Goal: Information Seeking & Learning: Compare options

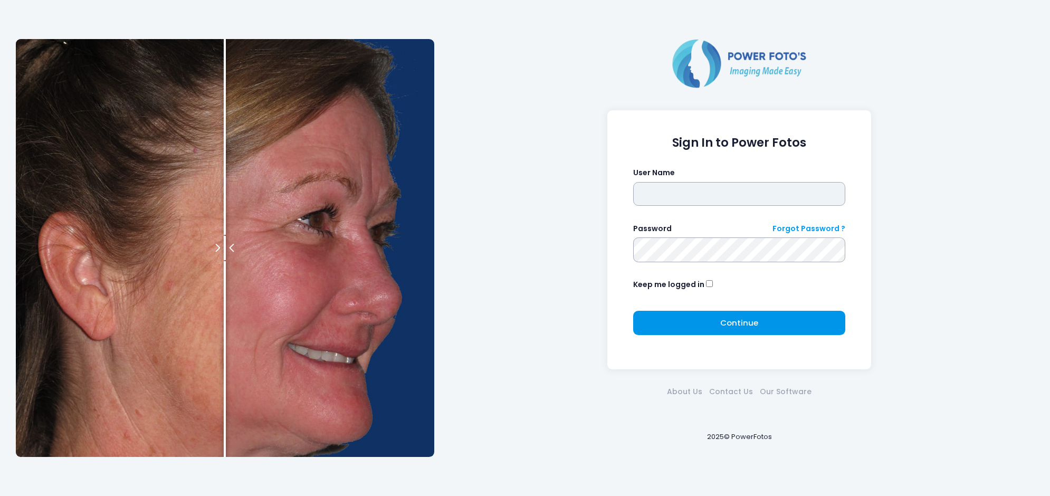
type input "******"
click at [733, 325] on span "Continue" at bounding box center [739, 322] width 38 height 11
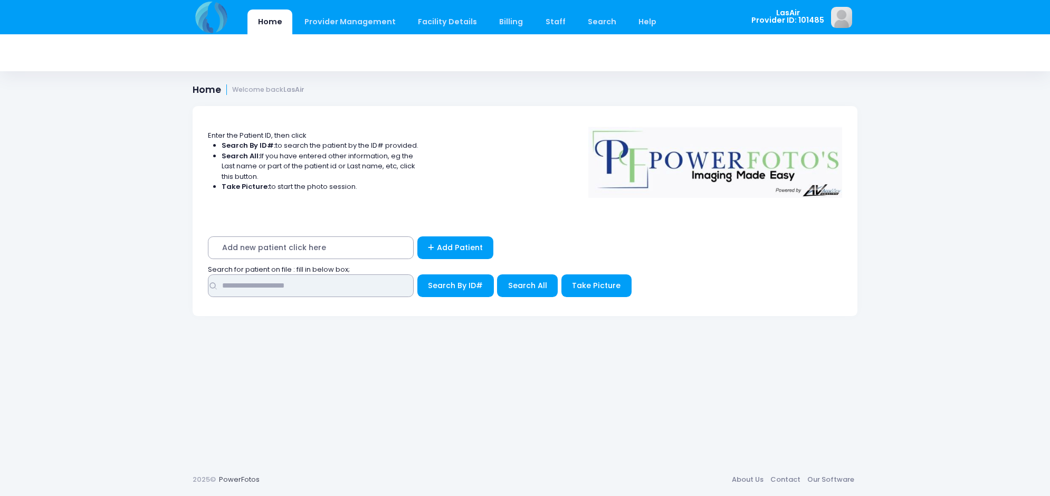
click at [280, 288] on input "text" at bounding box center [311, 285] width 206 height 23
type input "*******"
click at [417, 274] on button "Search By ID#" at bounding box center [455, 285] width 77 height 23
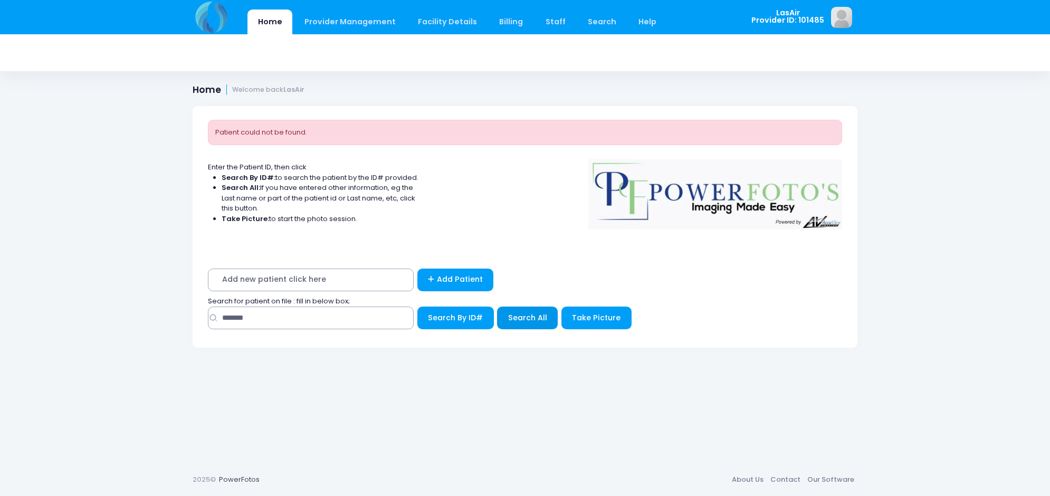
click at [542, 326] on button "Search All" at bounding box center [527, 318] width 61 height 23
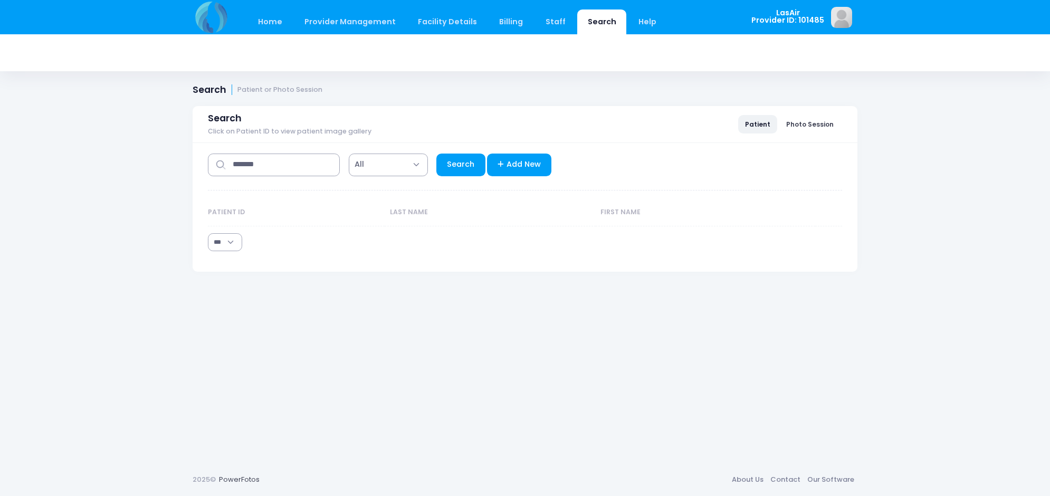
select select "***"
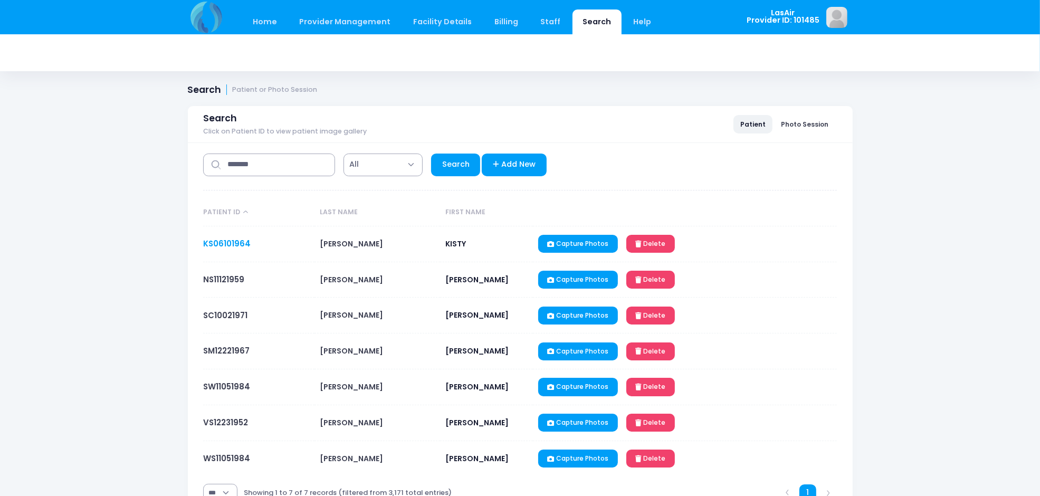
click at [230, 244] on link "KS06101964" at bounding box center [226, 243] width 47 height 11
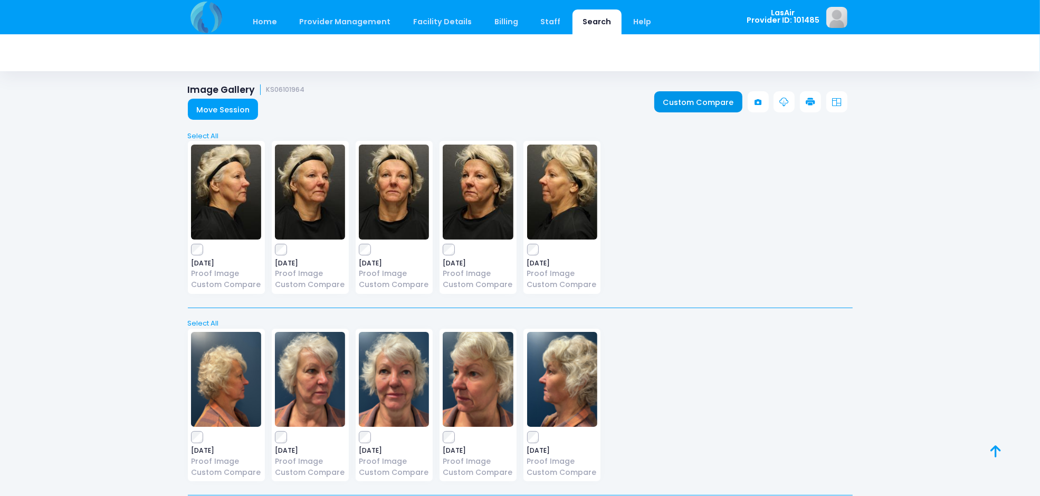
click at [698, 106] on link "Custom Compare" at bounding box center [698, 101] width 88 height 21
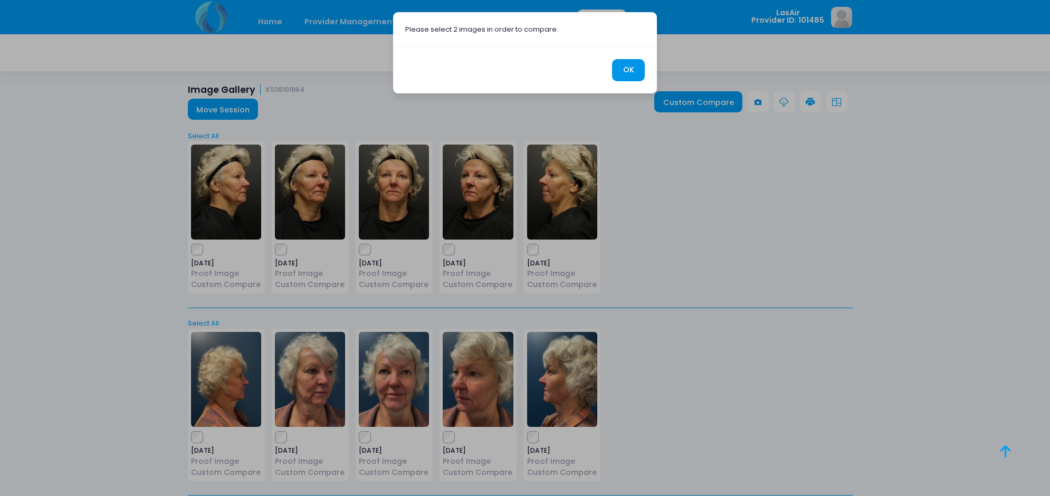
click at [634, 71] on button "OK" at bounding box center [628, 70] width 33 height 23
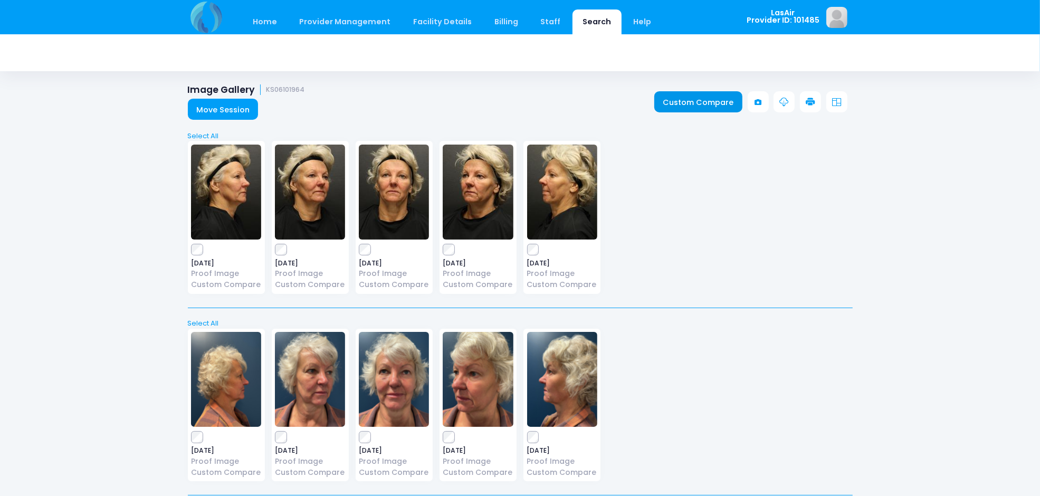
click at [690, 104] on link "Custom Compare" at bounding box center [698, 101] width 88 height 21
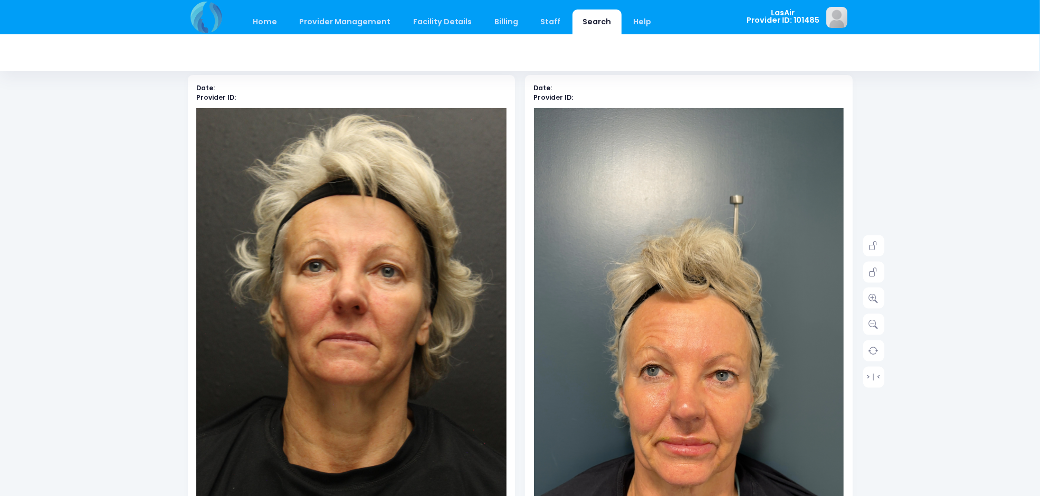
scroll to position [132, 0]
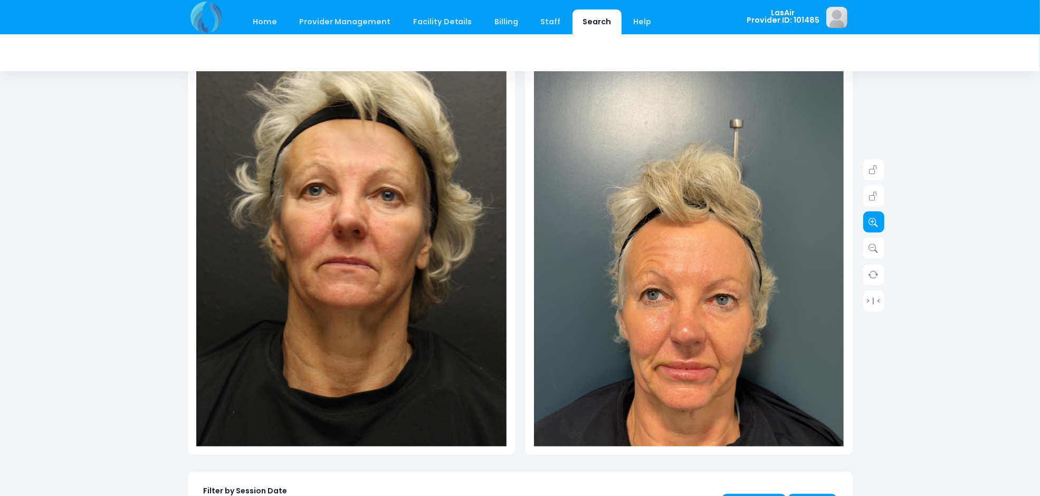
click at [876, 219] on icon at bounding box center [873, 221] width 9 height 9
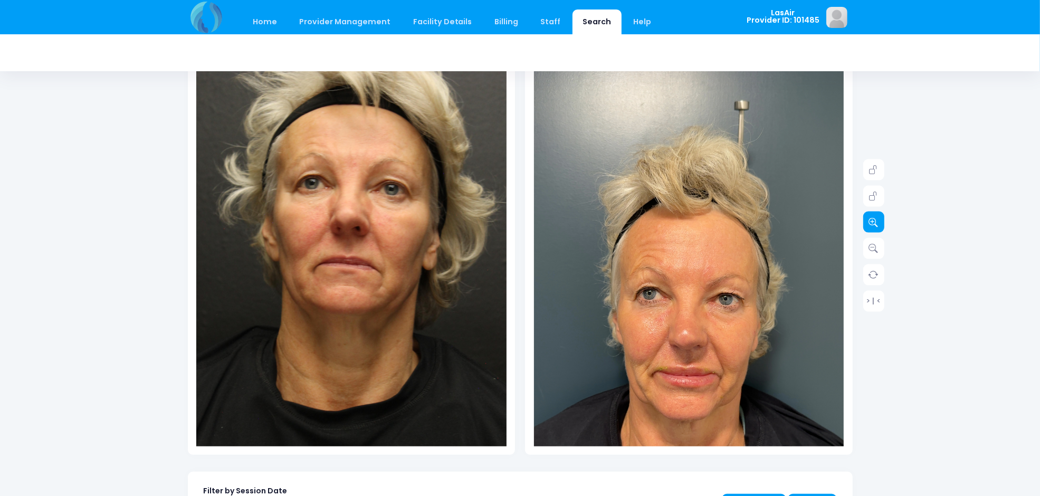
click at [876, 219] on icon at bounding box center [873, 221] width 9 height 9
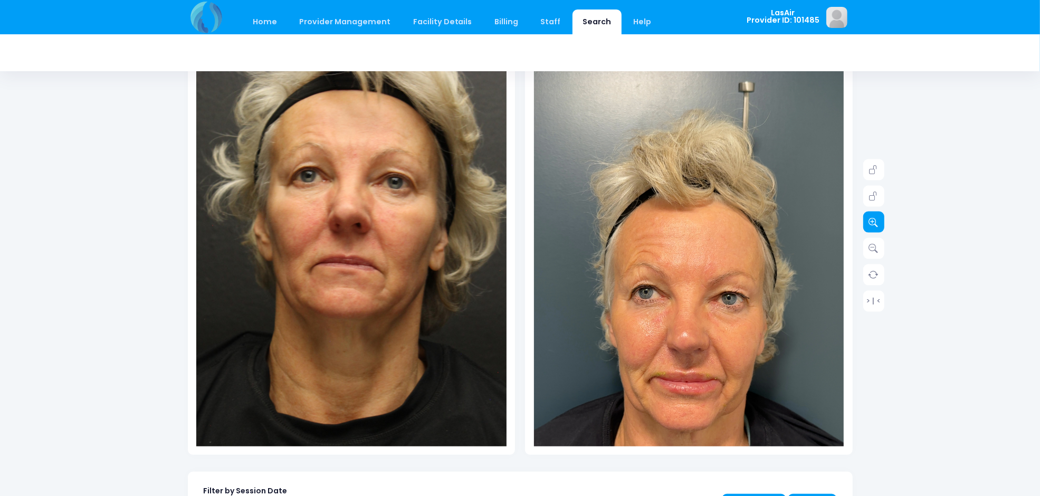
click at [876, 219] on icon at bounding box center [873, 221] width 9 height 9
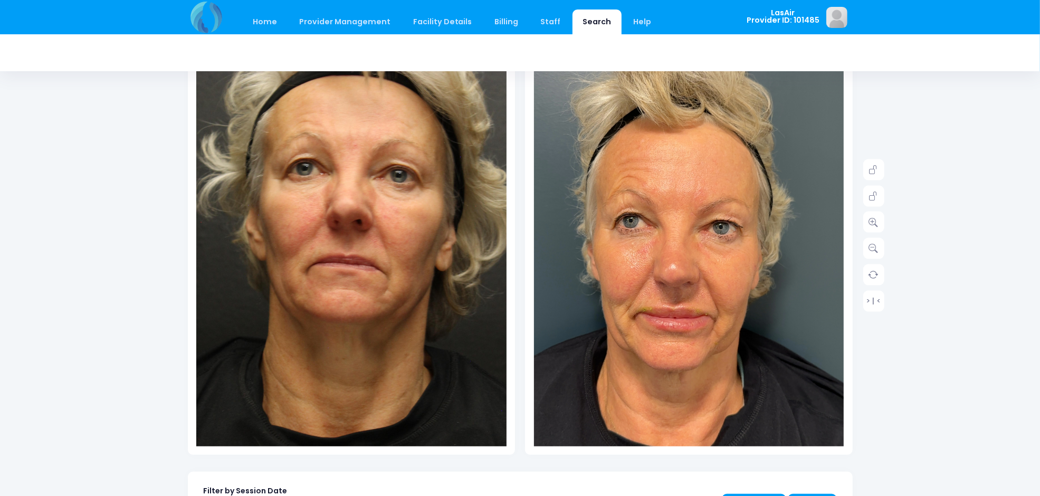
click at [727, 415] on img at bounding box center [677, 237] width 403 height 717
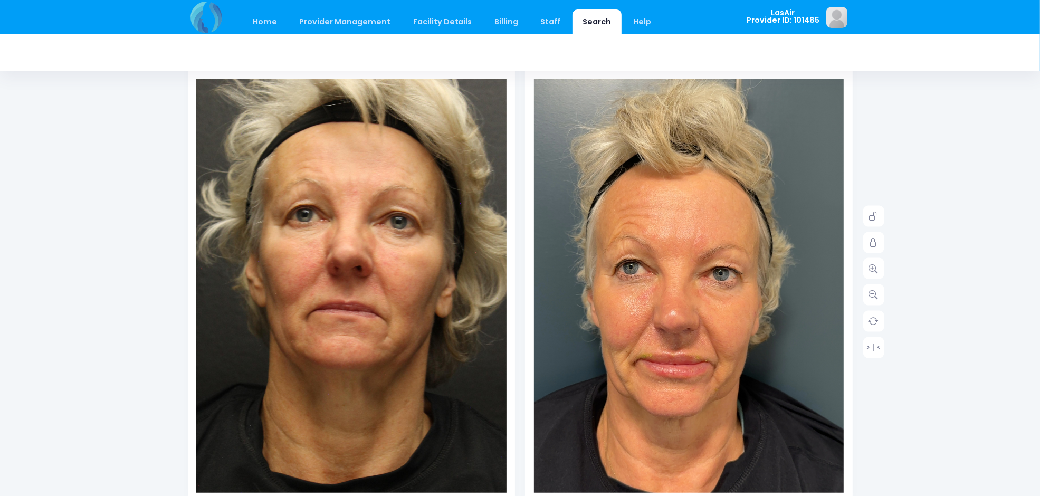
scroll to position [66, 0]
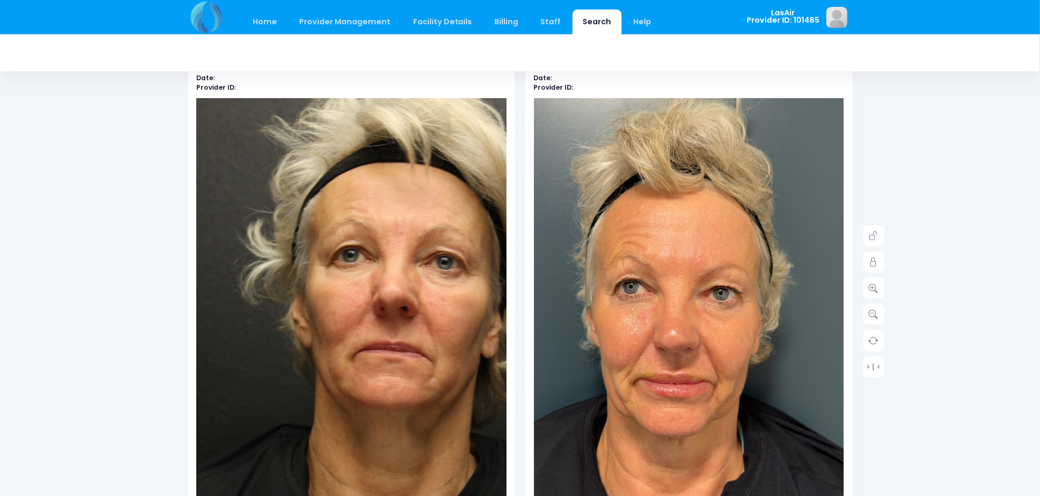
click at [198, 243] on img at bounding box center [397, 351] width 403 height 605
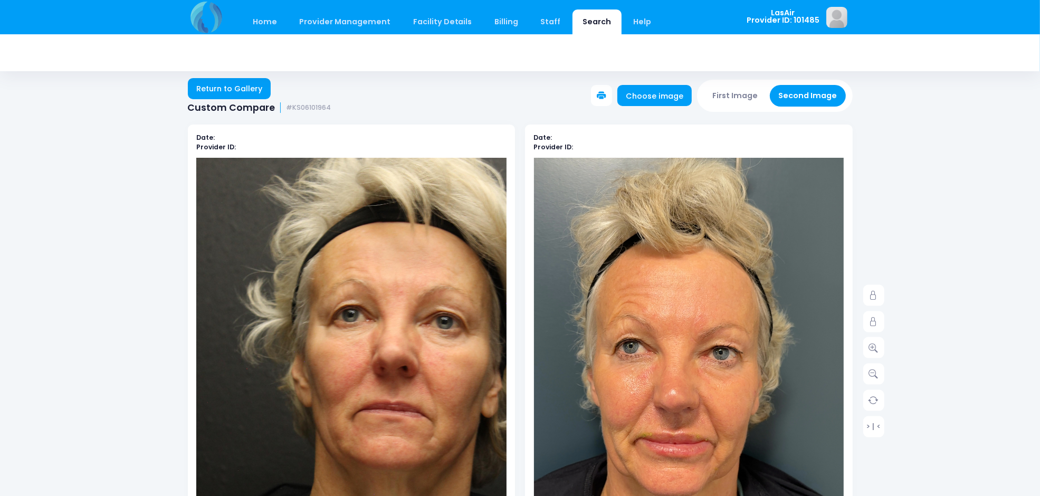
scroll to position [0, 0]
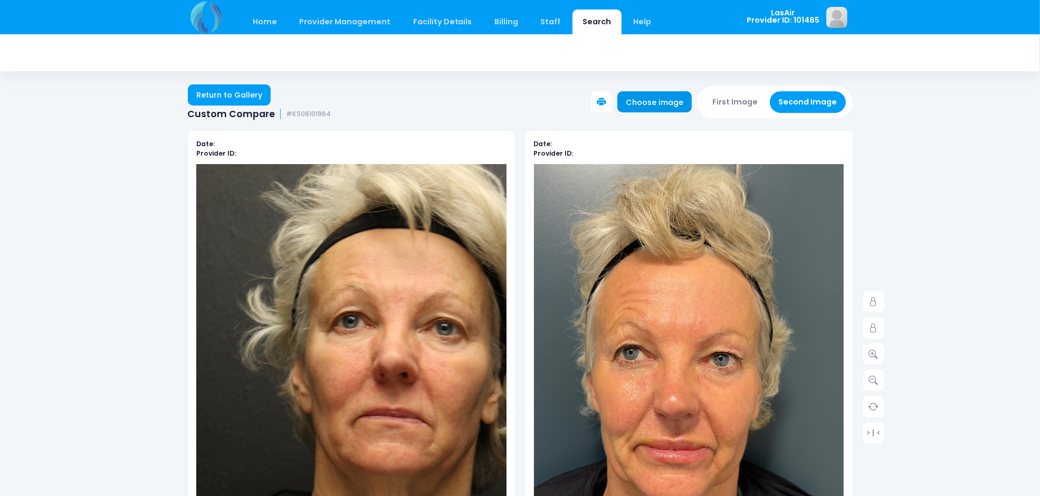
click at [666, 100] on link "Choose image" at bounding box center [654, 101] width 75 height 21
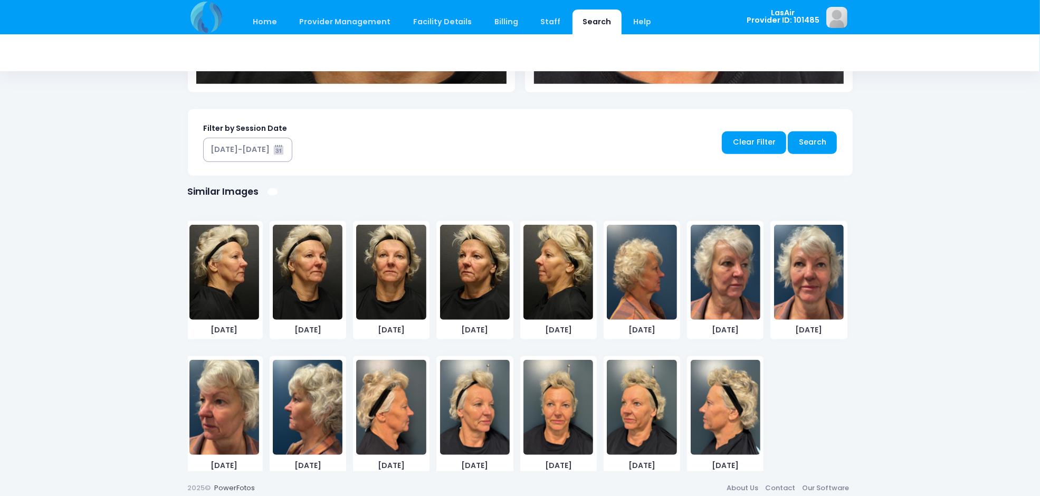
scroll to position [502, 0]
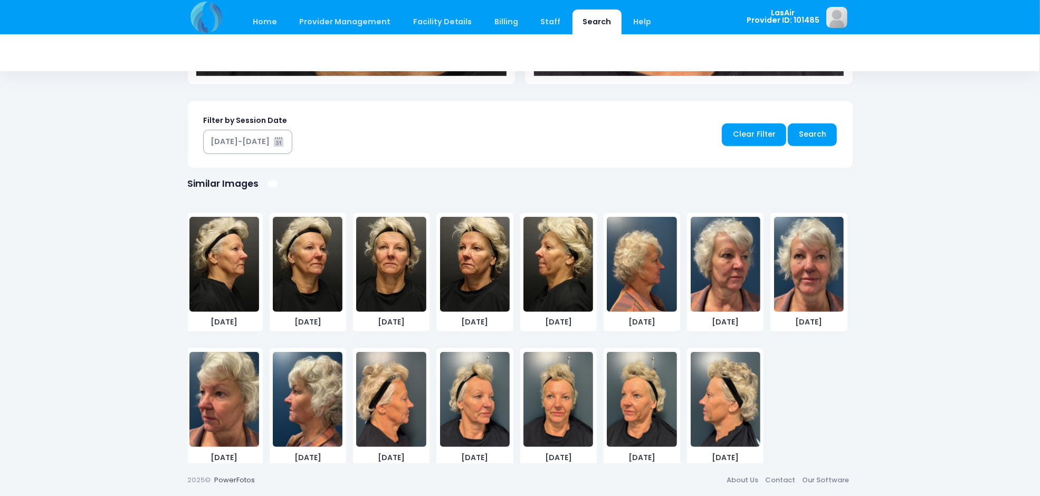
click at [789, 270] on img at bounding box center [809, 264] width 70 height 95
click at [557, 412] on img at bounding box center [558, 399] width 70 height 95
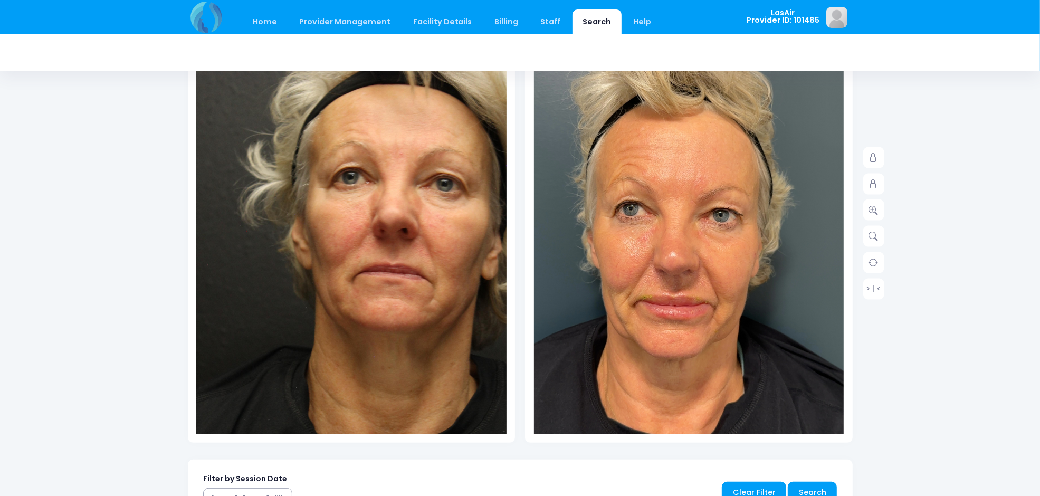
scroll to position [179, 0]
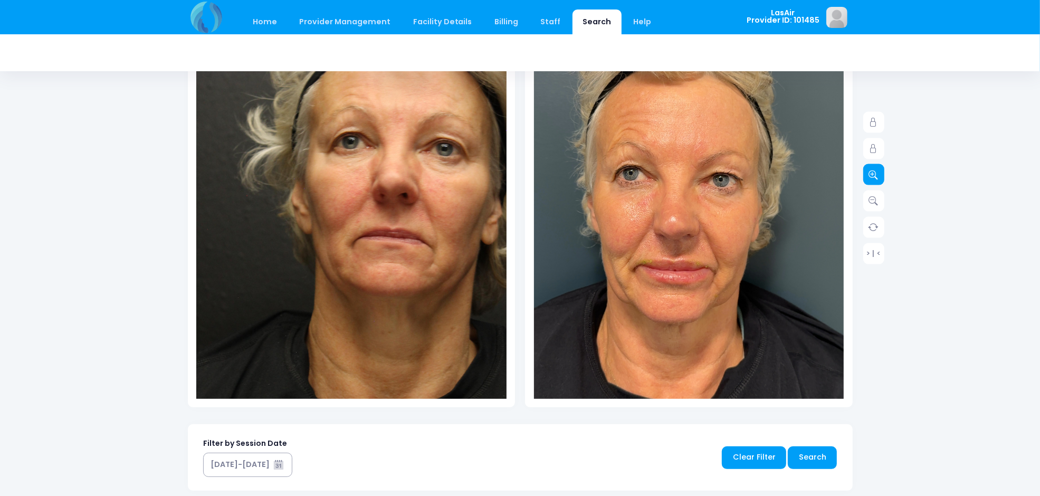
click at [864, 170] on link at bounding box center [873, 174] width 21 height 21
click at [673, 233] on img at bounding box center [677, 190] width 403 height 717
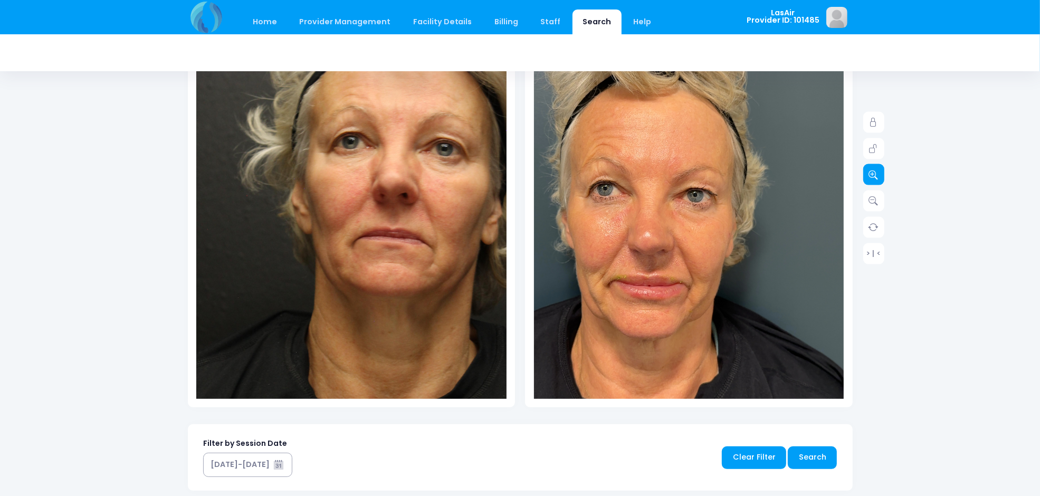
click at [871, 178] on icon at bounding box center [873, 174] width 9 height 9
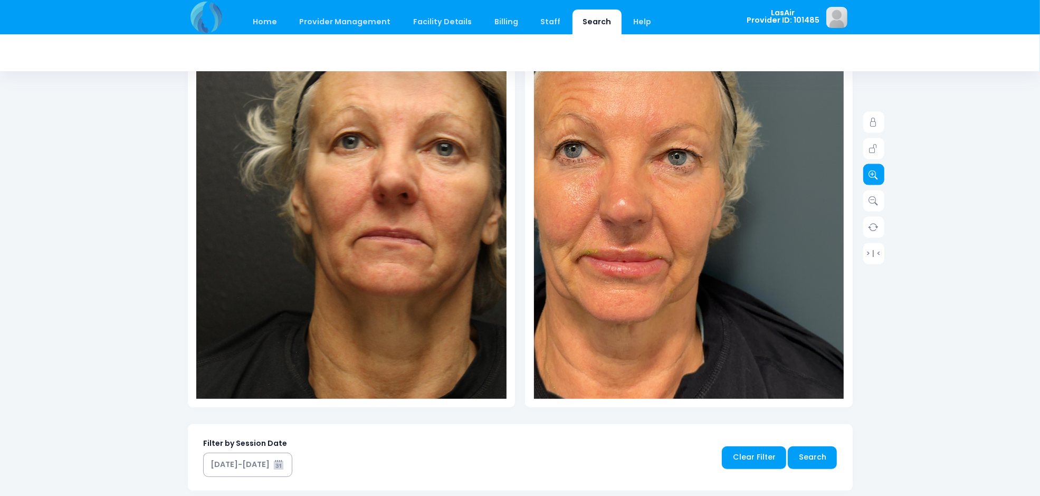
click at [871, 178] on icon at bounding box center [873, 174] width 9 height 9
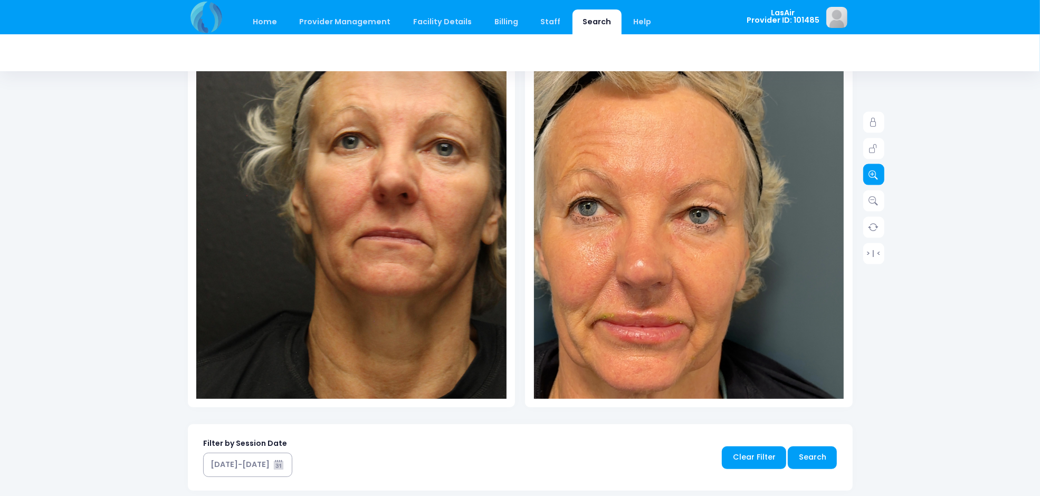
click at [876, 174] on icon at bounding box center [873, 174] width 9 height 9
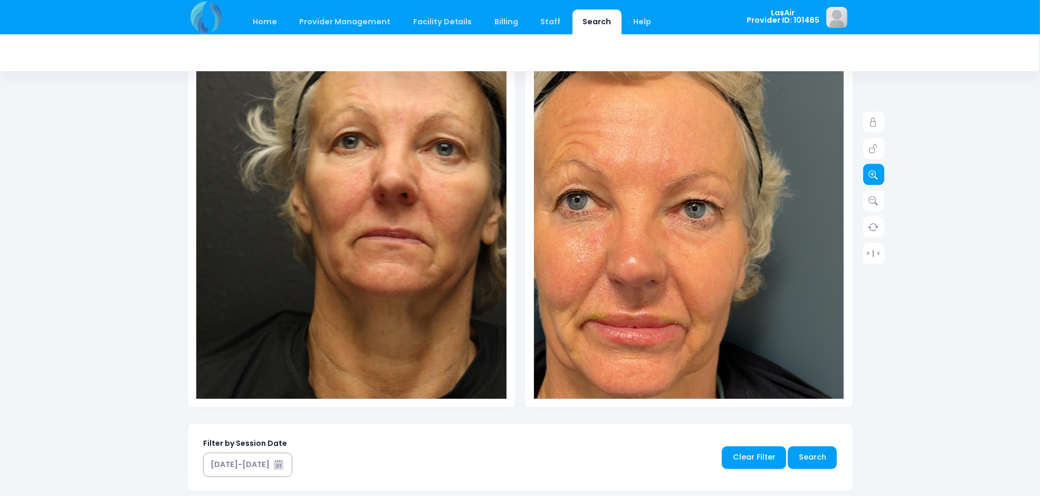
click at [876, 174] on icon at bounding box center [873, 174] width 9 height 9
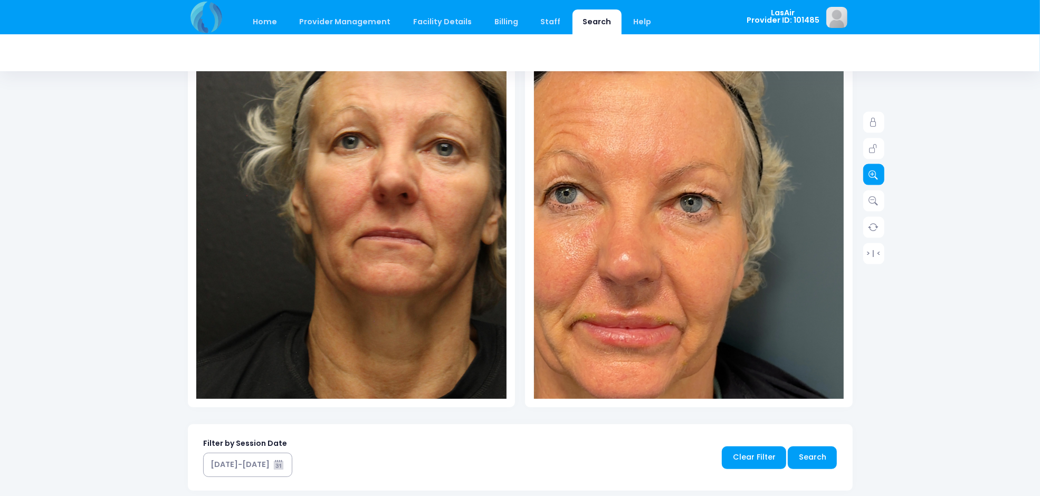
click at [876, 174] on icon at bounding box center [873, 174] width 9 height 9
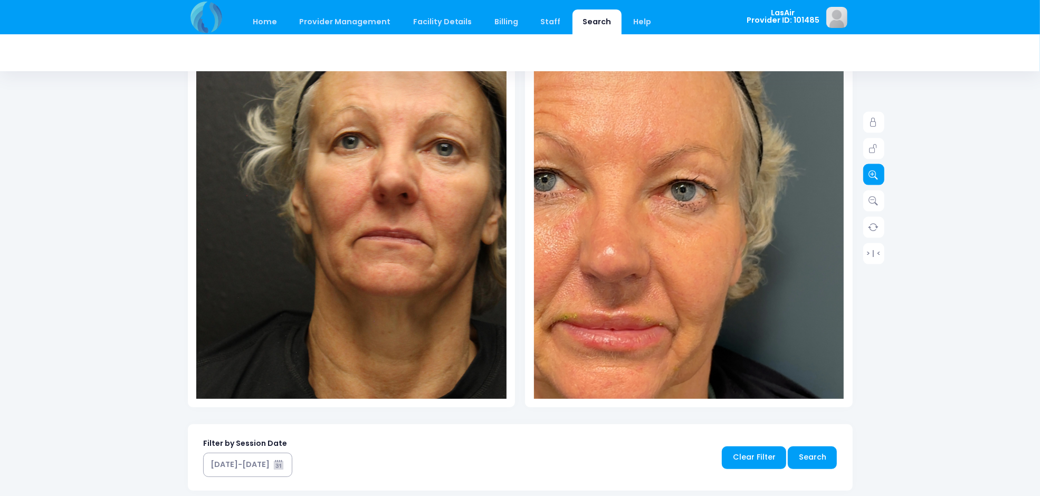
click at [876, 174] on icon at bounding box center [873, 174] width 9 height 9
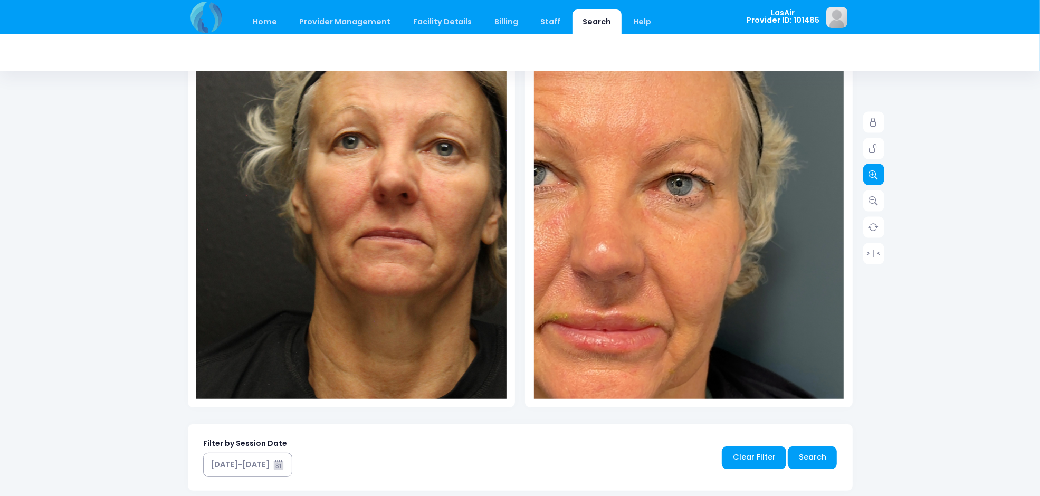
click at [876, 174] on icon at bounding box center [873, 174] width 9 height 9
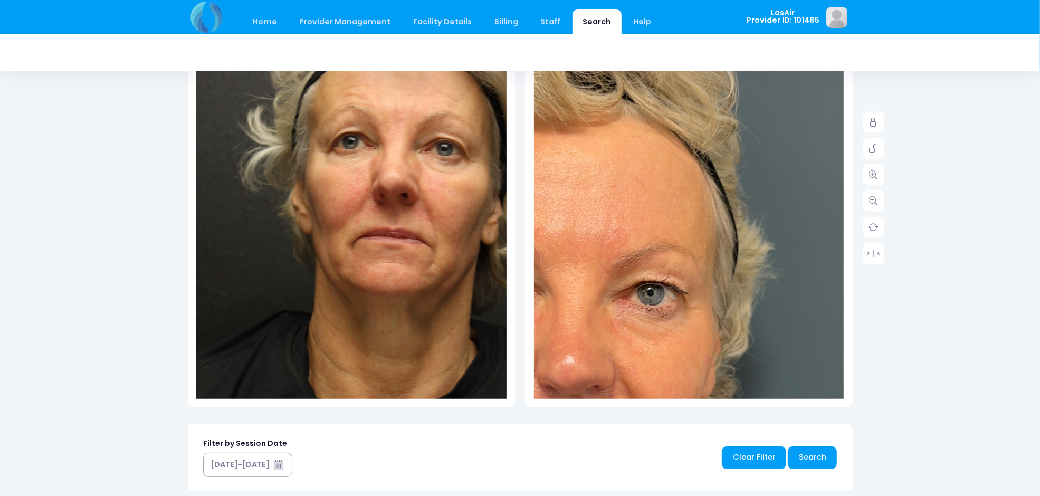
click at [985, 248] on div "Home Provider Management Provider Management Add User View Users Billing" at bounding box center [520, 320] width 1040 height 998
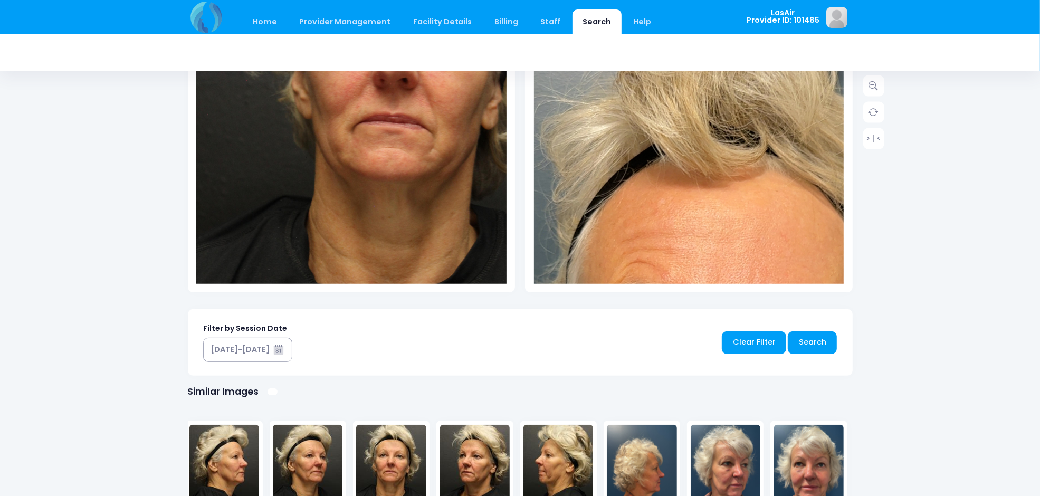
scroll to position [330, 0]
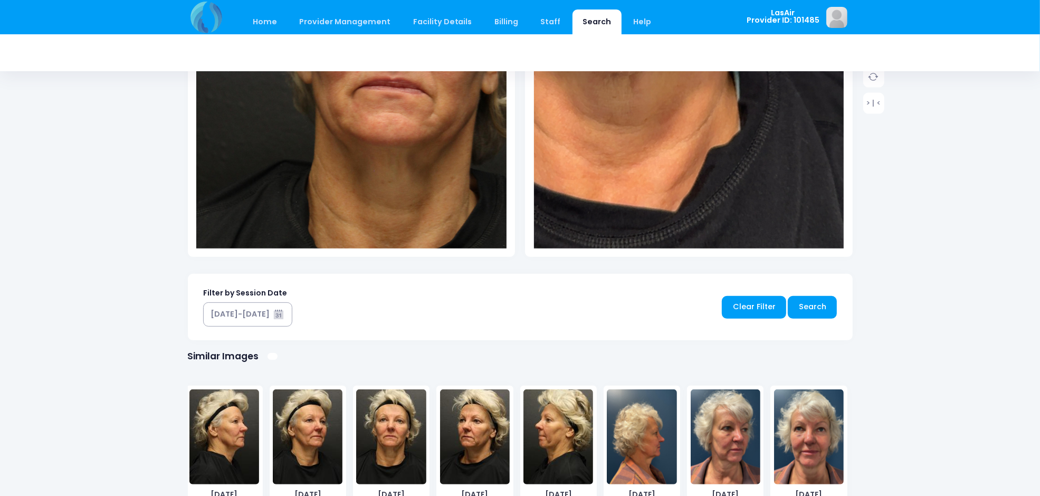
click at [898, 255] on div "Home Provider Management Provider Management Add User View Users Billing" at bounding box center [520, 169] width 1040 height 998
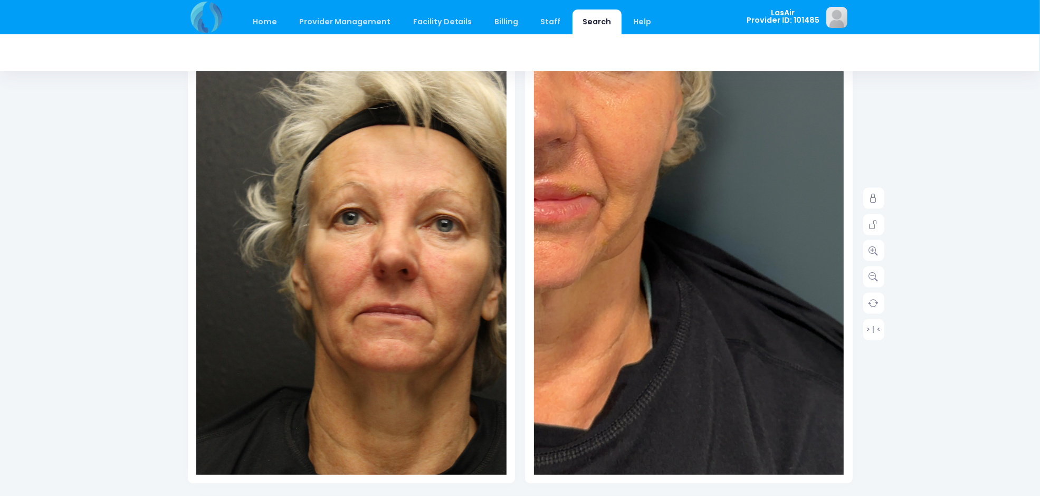
scroll to position [0, 0]
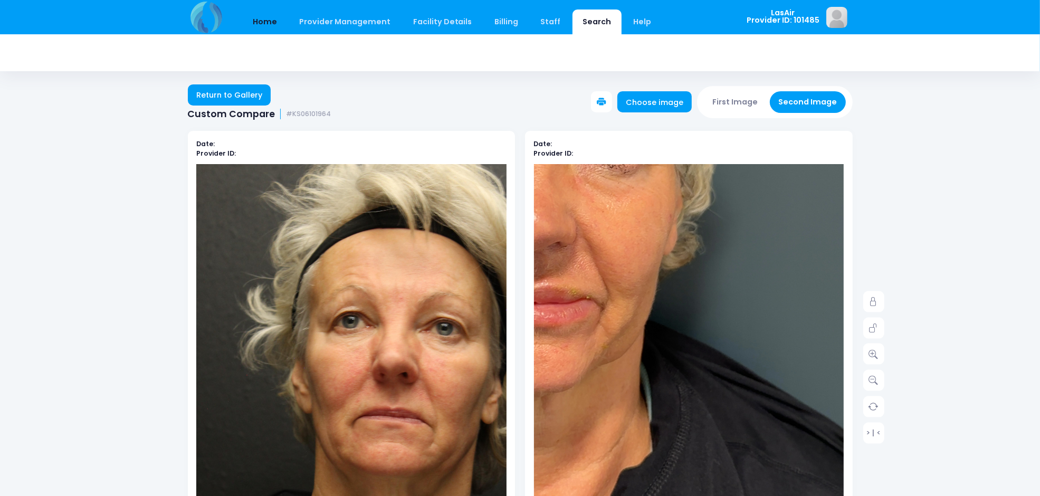
click at [273, 18] on link "Home" at bounding box center [265, 21] width 45 height 25
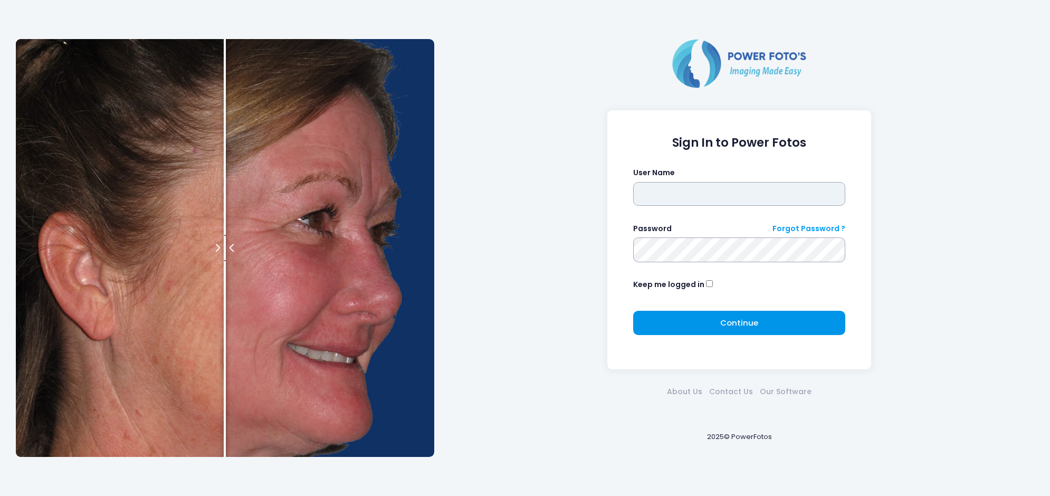
type input "******"
click at [760, 316] on button "Continue Please wait..." at bounding box center [739, 323] width 213 height 24
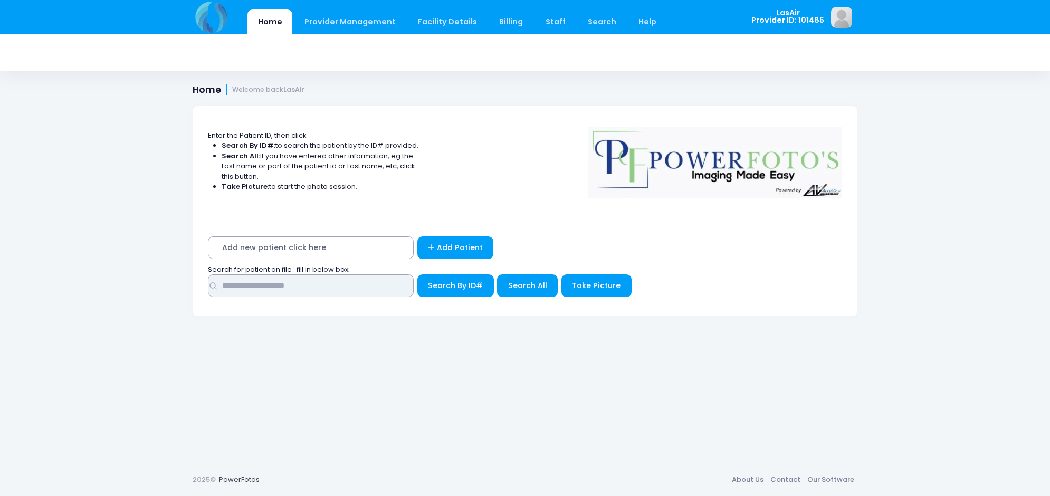
click at [347, 291] on input "text" at bounding box center [311, 285] width 206 height 23
type input "*******"
click at [525, 288] on span "Search All" at bounding box center [527, 285] width 39 height 11
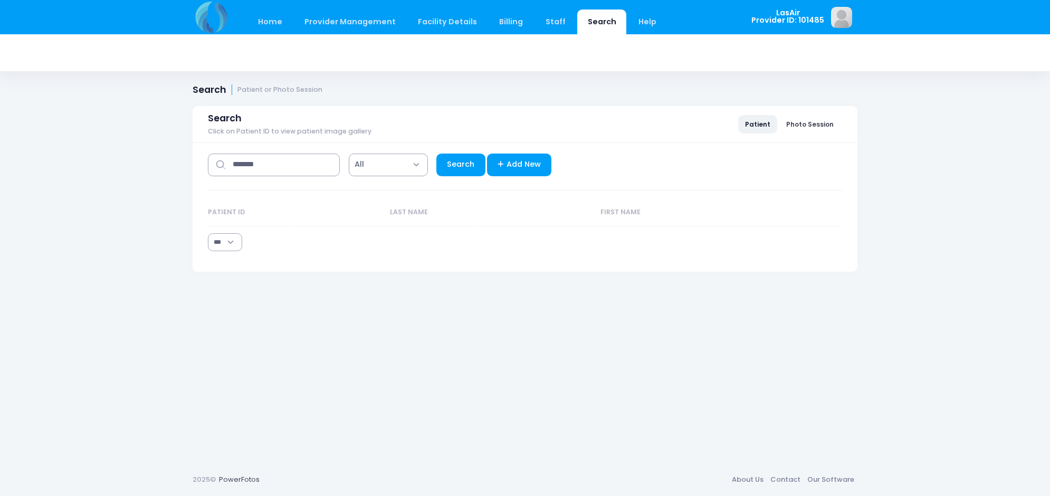
select select "***"
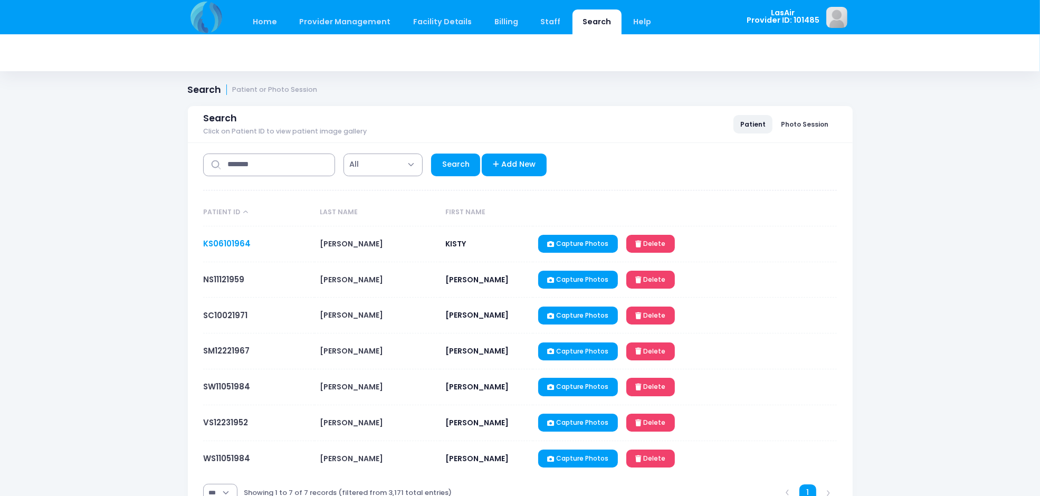
click at [247, 243] on link "KS06101964" at bounding box center [226, 243] width 47 height 11
